Goal: Go to known website: Access a specific website the user already knows

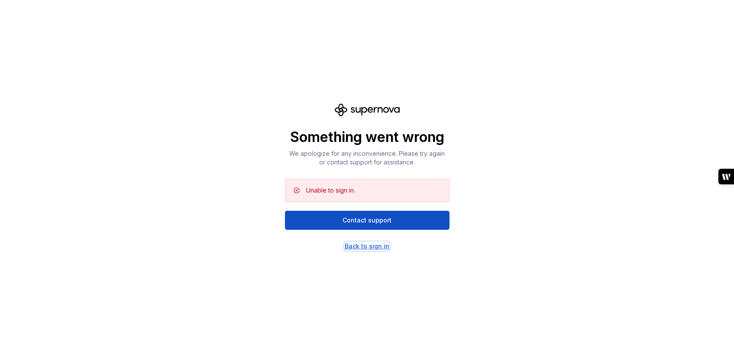
click at [373, 248] on div "Back to sign in" at bounding box center [367, 246] width 45 height 9
